Goal: Submit feedback/report problem

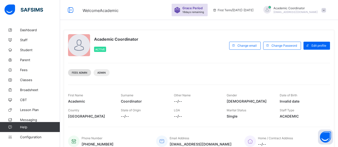
click at [84, 73] on span "Fees Admin" at bounding box center [80, 72] width 16 height 3
click at [87, 73] on span "Fees Admin" at bounding box center [80, 72] width 16 height 3
click at [82, 74] on span "Fees Admin" at bounding box center [80, 72] width 16 height 3
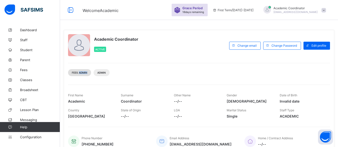
click at [82, 74] on span "Fees Admin" at bounding box center [80, 72] width 16 height 3
click at [78, 72] on span "Fees Admin" at bounding box center [80, 72] width 16 height 3
click at [205, 10] on div "Grace Period 18 days remaining" at bounding box center [193, 10] width 23 height 8
click at [180, 12] on img at bounding box center [177, 10] width 6 height 6
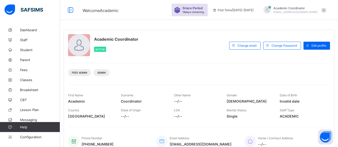
click at [203, 7] on span "Grace Period" at bounding box center [192, 8] width 20 height 4
click at [180, 12] on img at bounding box center [177, 10] width 6 height 6
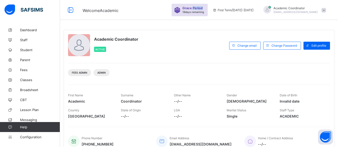
click at [180, 12] on img at bounding box center [177, 10] width 6 height 6
click at [203, 9] on span "Grace Period" at bounding box center [192, 8] width 20 height 4
click at [326, 11] on span at bounding box center [324, 10] width 5 height 5
click at [272, 17] on div "Grace Period 18 days remaining First Term / [DATE]-[DATE] Academic Coordinator …" at bounding box center [255, 10] width 166 height 20
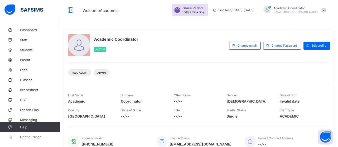
click at [217, 12] on icon at bounding box center [215, 10] width 4 height 4
click at [204, 12] on span "18 days remaining" at bounding box center [193, 12] width 22 height 3
click at [200, 10] on div "Grace Period 18 days remaining" at bounding box center [190, 10] width 36 height 13
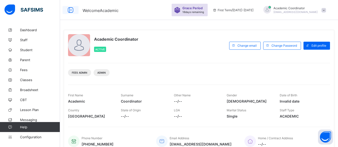
click at [70, 9] on icon at bounding box center [70, 10] width 9 height 7
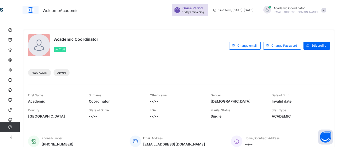
click at [31, 9] on icon at bounding box center [30, 10] width 9 height 7
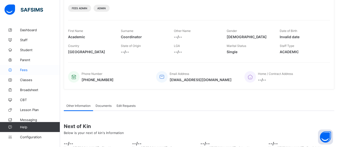
scroll to position [112, 0]
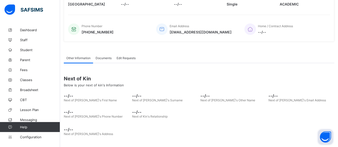
click at [325, 136] on button "Open asap" at bounding box center [325, 137] width 15 height 15
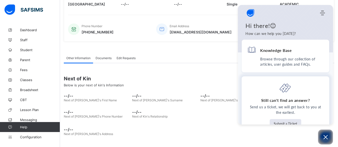
click at [291, 122] on button "Submit a Ticket" at bounding box center [286, 123] width 32 height 9
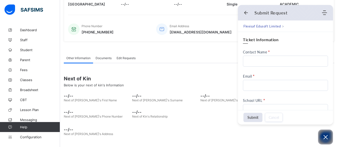
scroll to position [0, 0]
click at [275, 59] on input "Contact Name" at bounding box center [285, 61] width 85 height 11
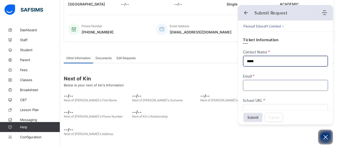
type input "*****"
click at [265, 85] on input "Email" at bounding box center [285, 85] width 85 height 11
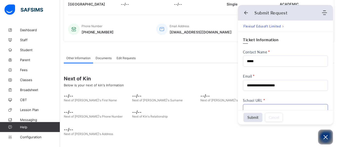
type input "**********"
click at [277, 106] on input "School URL" at bounding box center [285, 109] width 85 height 11
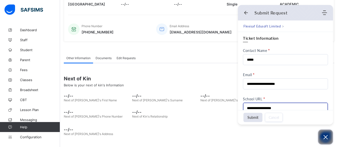
type input "**********"
click at [330, 135] on button "Open asap" at bounding box center [325, 137] width 15 height 15
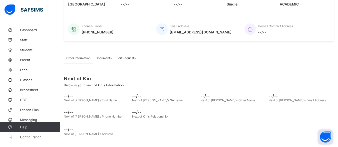
click at [325, 136] on button "Open asap" at bounding box center [325, 137] width 15 height 15
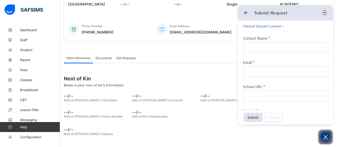
scroll to position [0, 0]
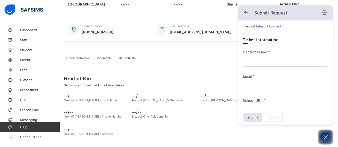
click at [291, 59] on input "Contact Name" at bounding box center [285, 61] width 85 height 11
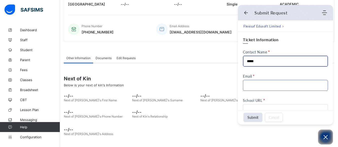
type input "*****"
click at [278, 83] on input "Email" at bounding box center [285, 85] width 85 height 11
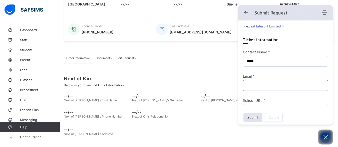
type input "**********"
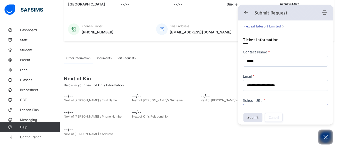
click at [273, 109] on input "School URL" at bounding box center [285, 109] width 85 height 11
type input "**********"
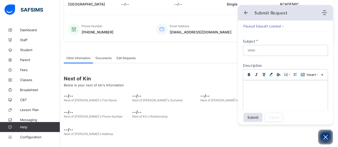
scroll to position [87, 0]
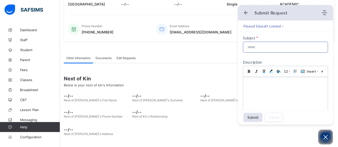
click at [275, 48] on input at bounding box center [284, 47] width 74 height 11
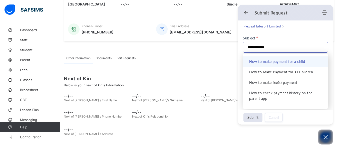
type input "**********"
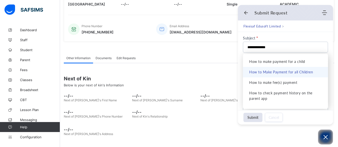
click at [275, 71] on li "How to Make Payment for all Children" at bounding box center [285, 72] width 85 height 11
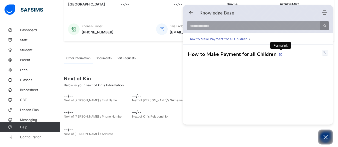
click at [281, 54] on icon at bounding box center [281, 55] width 4 height 4
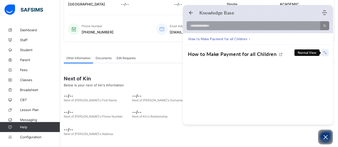
click at [323, 51] on use at bounding box center [325, 53] width 4 height 4
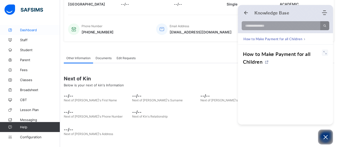
click at [39, 29] on span "Dashboard" at bounding box center [40, 30] width 40 height 4
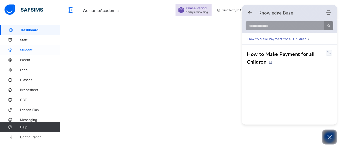
click at [27, 49] on span "Student" at bounding box center [40, 50] width 40 height 4
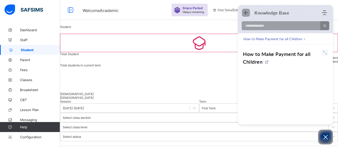
click at [248, 13] on icon "Back" at bounding box center [246, 12] width 5 height 5
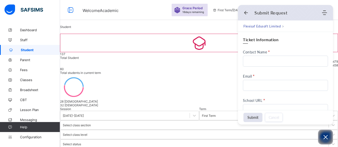
click at [326, 138] on icon "Open asap" at bounding box center [326, 137] width 6 height 6
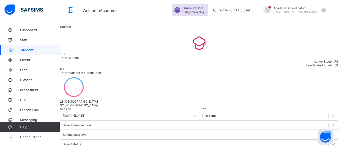
click at [329, 140] on div at bounding box center [333, 144] width 9 height 9
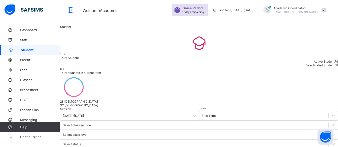
click at [326, 12] on span at bounding box center [324, 10] width 5 height 5
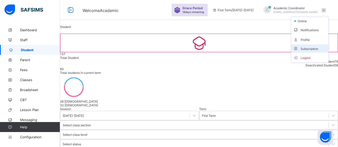
click at [308, 48] on span "Subscription" at bounding box center [305, 49] width 25 height 4
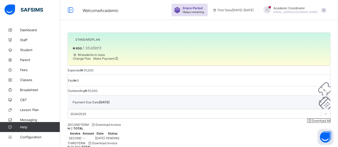
drag, startPoint x: 342, startPoint y: 49, endPoint x: 174, endPoint y: 97, distance: 174.4
click at [174, 119] on div at bounding box center [199, 119] width 263 height 0
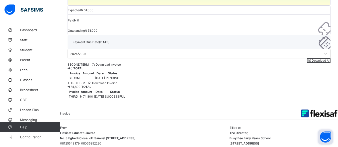
scroll to position [63, 0]
